Goal: Task Accomplishment & Management: Manage account settings

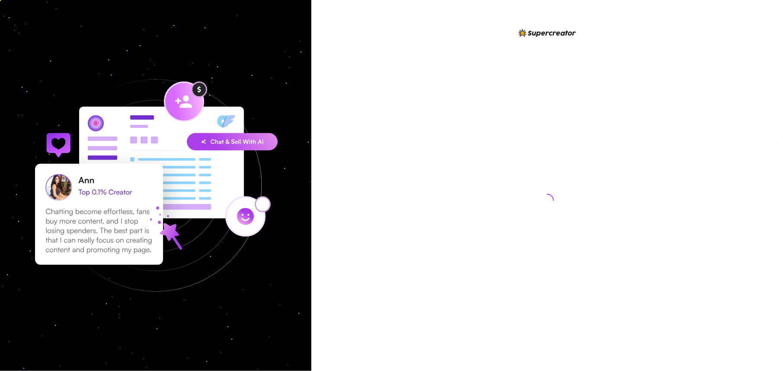
drag, startPoint x: 338, startPoint y: 78, endPoint x: 340, endPoint y: 103, distance: 24.8
click at [338, 78] on div at bounding box center [548, 185] width 472 height 371
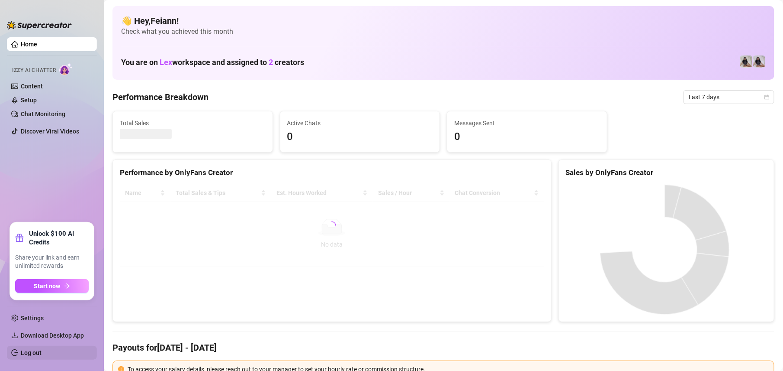
click at [33, 355] on link "Log out" at bounding box center [31, 352] width 21 height 7
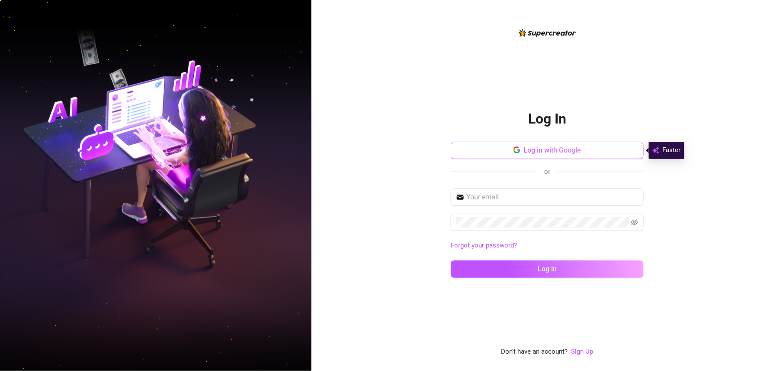
click at [557, 148] on span "Log in with Google" at bounding box center [553, 150] width 58 height 8
